Goal: Browse casually: Explore the website without a specific task or goal

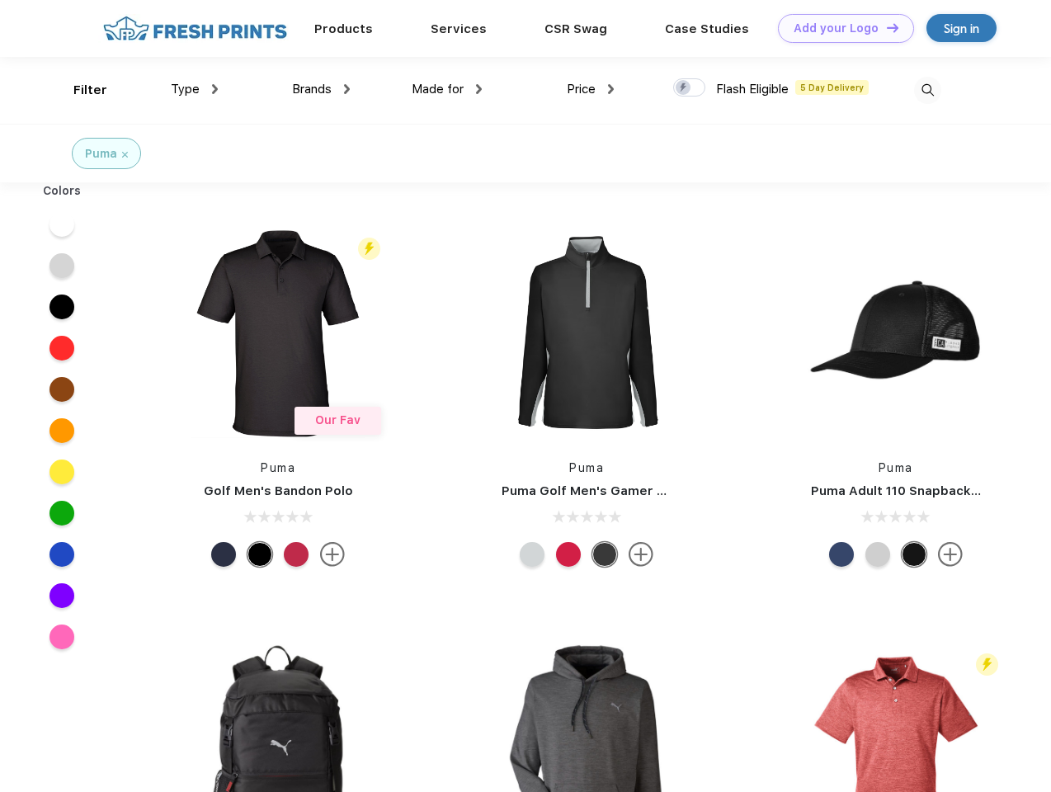
click at [840, 28] on link "Add your Logo Design Tool" at bounding box center [846, 28] width 136 height 29
click at [0, 0] on div "Design Tool" at bounding box center [0, 0] width 0 height 0
click at [885, 27] on link "Add your Logo Design Tool" at bounding box center [846, 28] width 136 height 29
click at [79, 90] on div "Filter" at bounding box center [90, 90] width 34 height 19
click at [195, 89] on span "Type" at bounding box center [185, 89] width 29 height 15
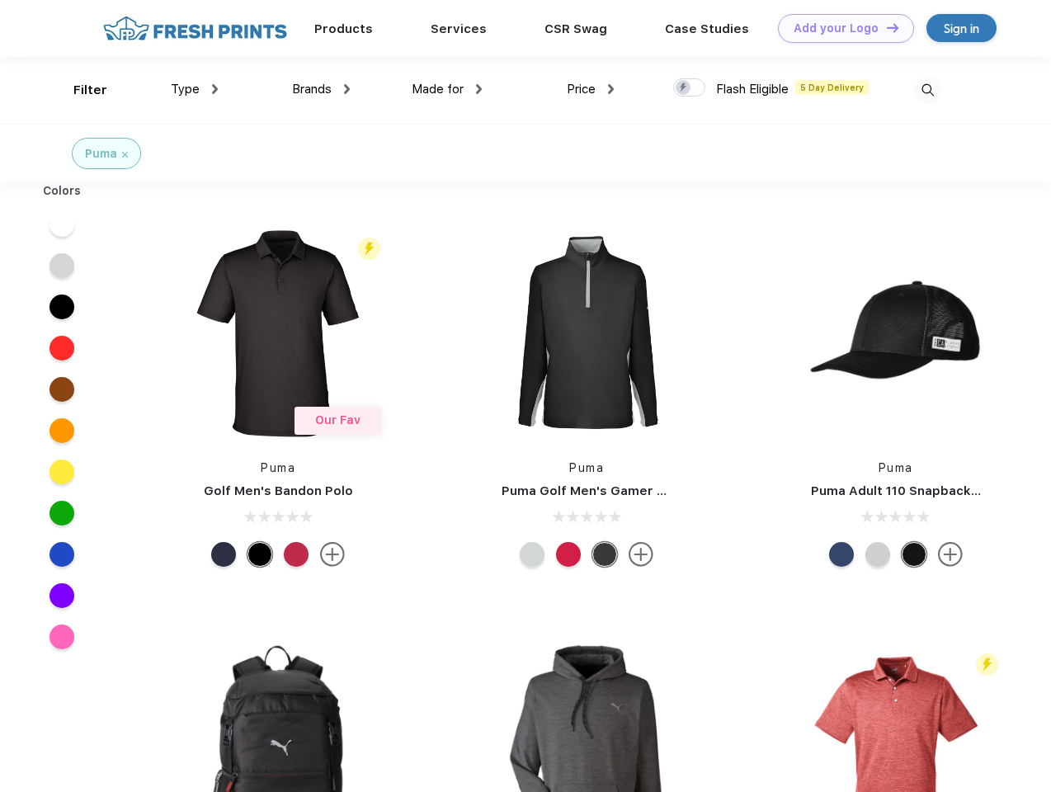
click at [321, 89] on span "Brands" at bounding box center [312, 89] width 40 height 15
click at [447, 89] on span "Made for" at bounding box center [438, 89] width 52 height 15
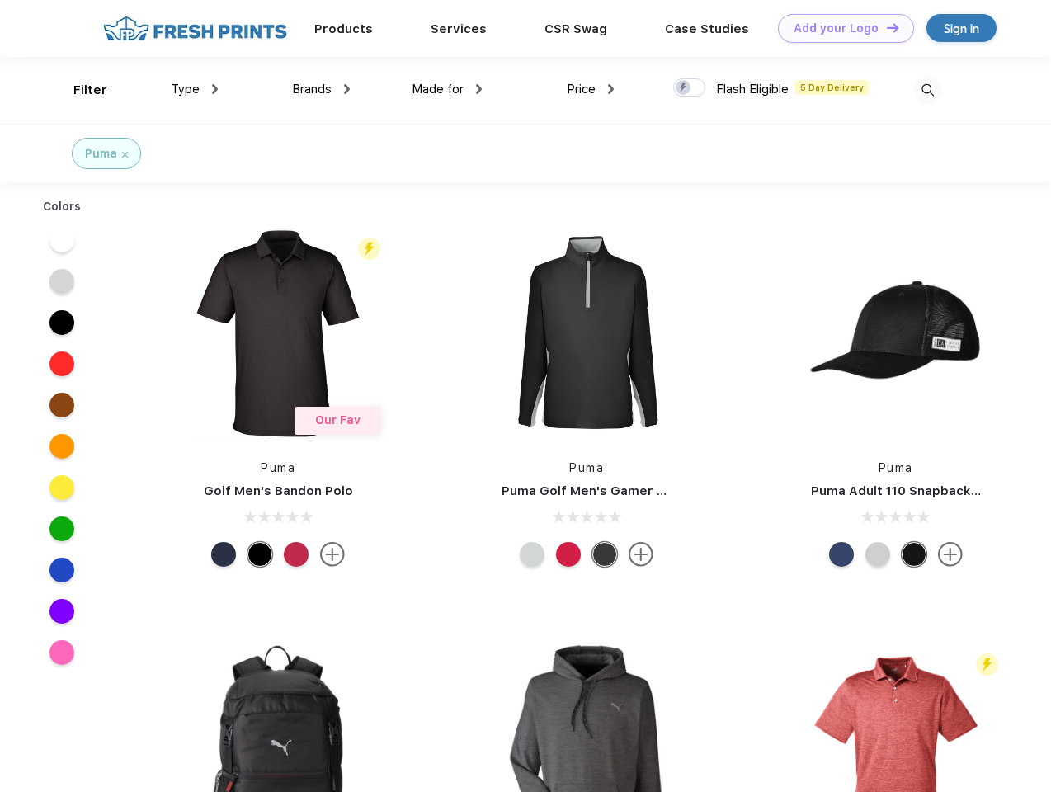
click at [591, 89] on span "Price" at bounding box center [581, 89] width 29 height 15
click at [690, 88] on div at bounding box center [689, 87] width 32 height 18
click at [684, 88] on input "checkbox" at bounding box center [678, 83] width 11 height 11
click at [927, 90] on img at bounding box center [927, 90] width 27 height 27
